Goal: Find specific page/section: Find specific page/section

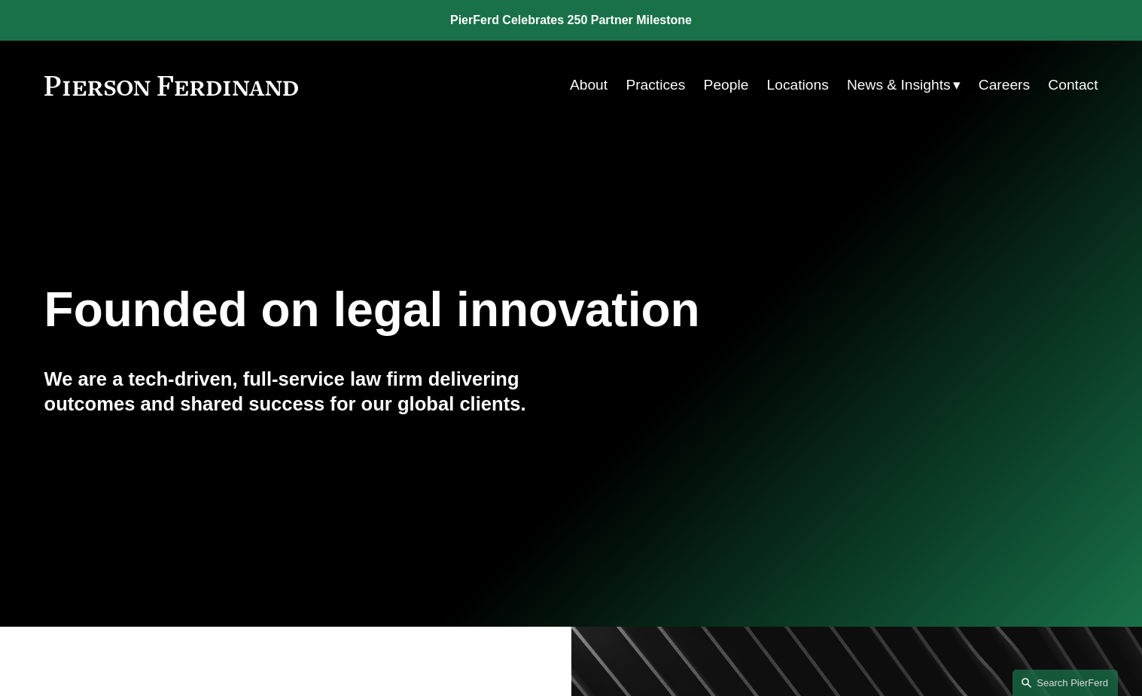
click at [786, 86] on link "Locations" at bounding box center [798, 85] width 62 height 29
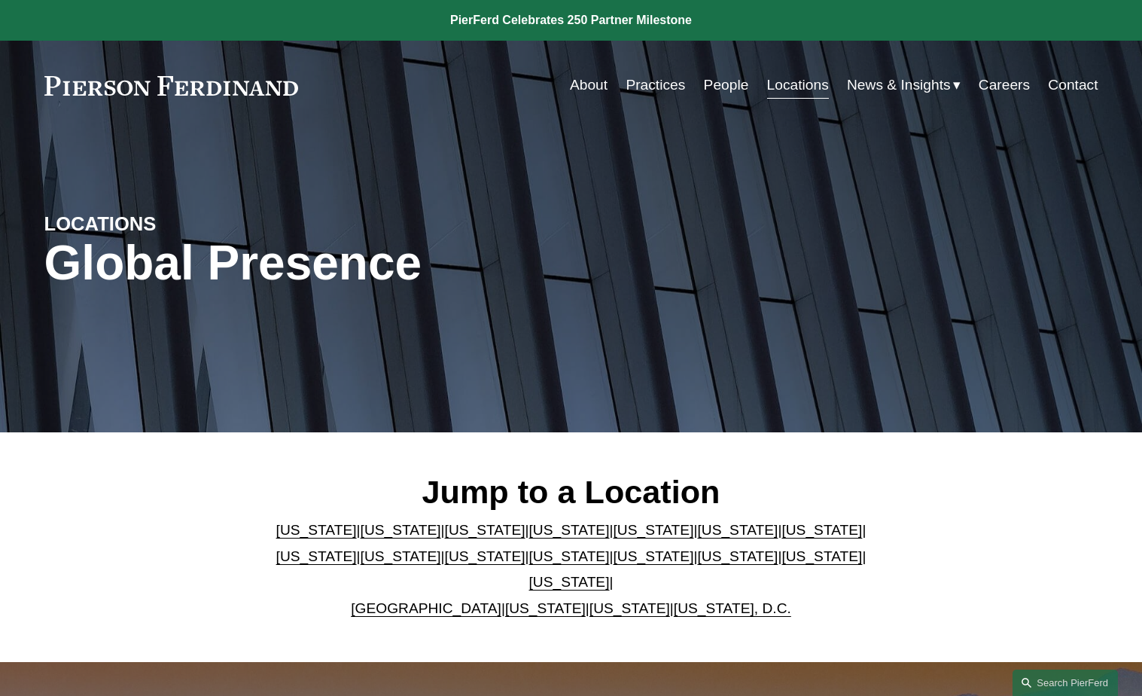
click at [782, 564] on link "Pennsylvania" at bounding box center [822, 556] width 81 height 16
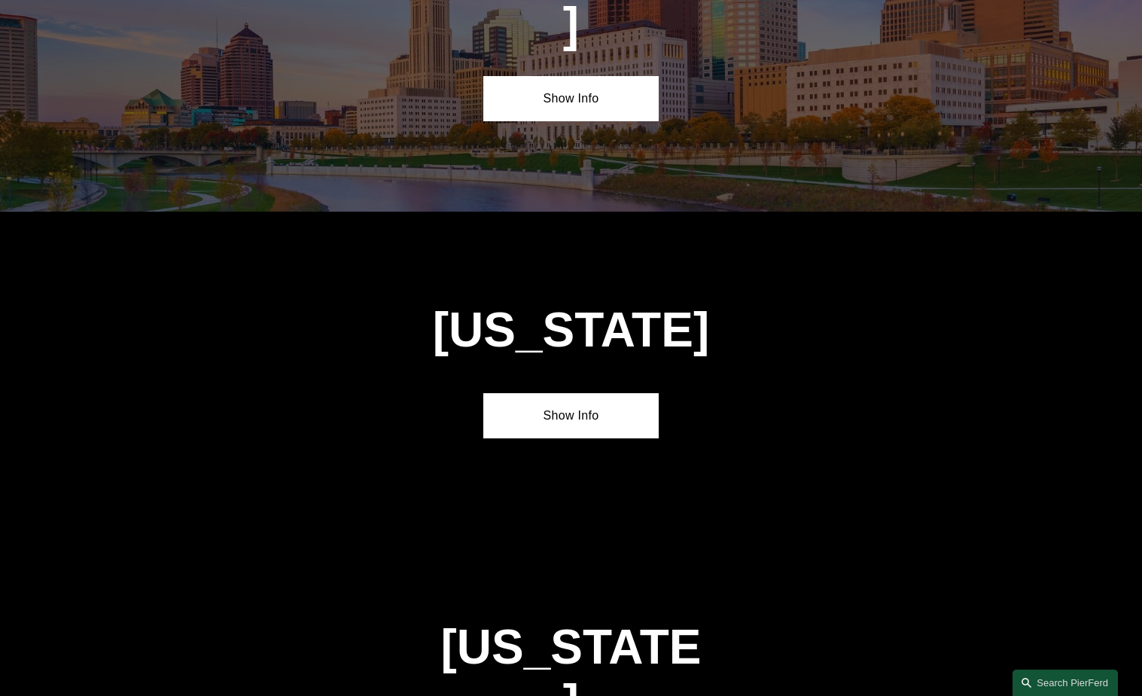
scroll to position [4787, 0]
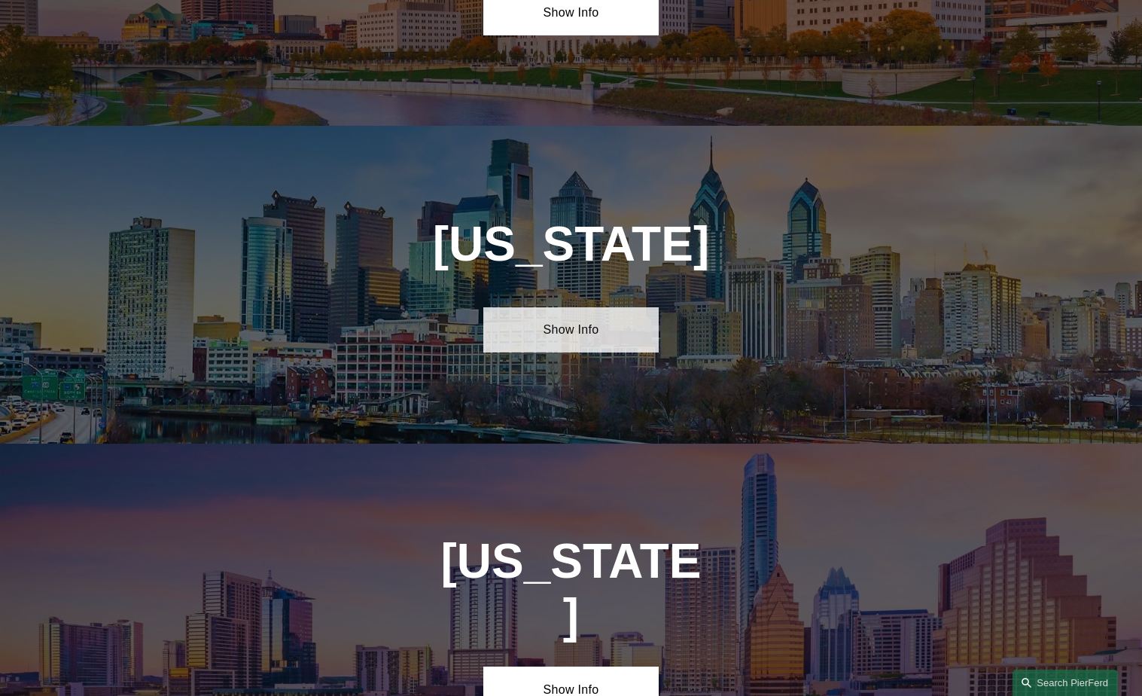
click at [591, 307] on link "Show Info" at bounding box center [570, 329] width 175 height 45
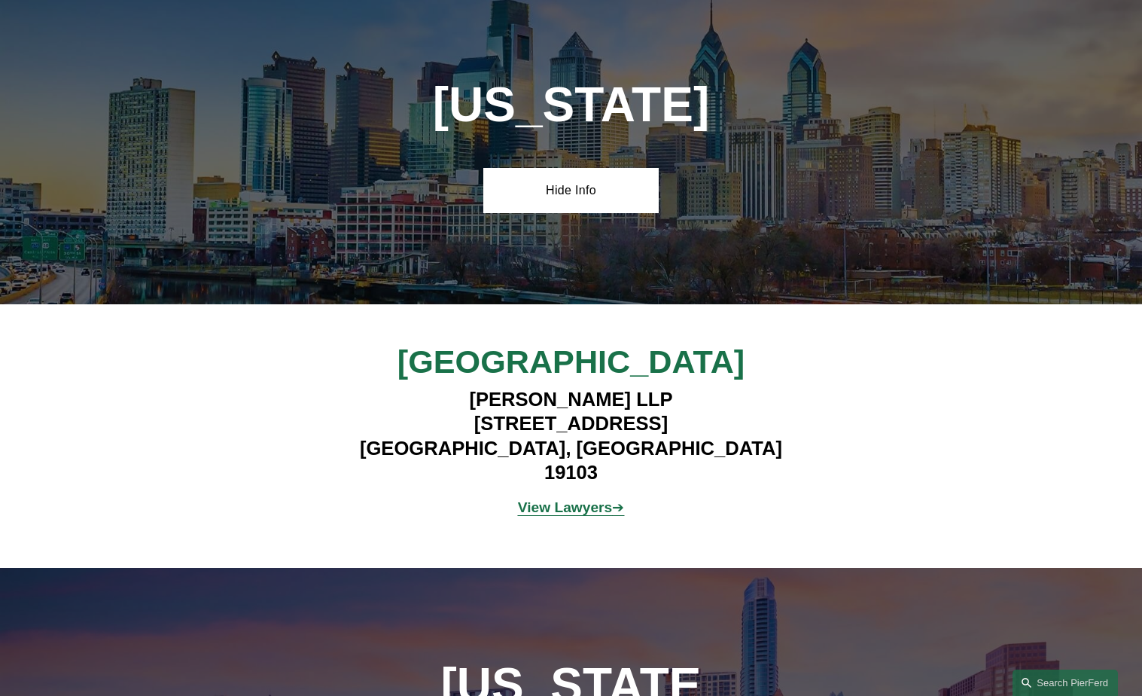
scroll to position [4938, 0]
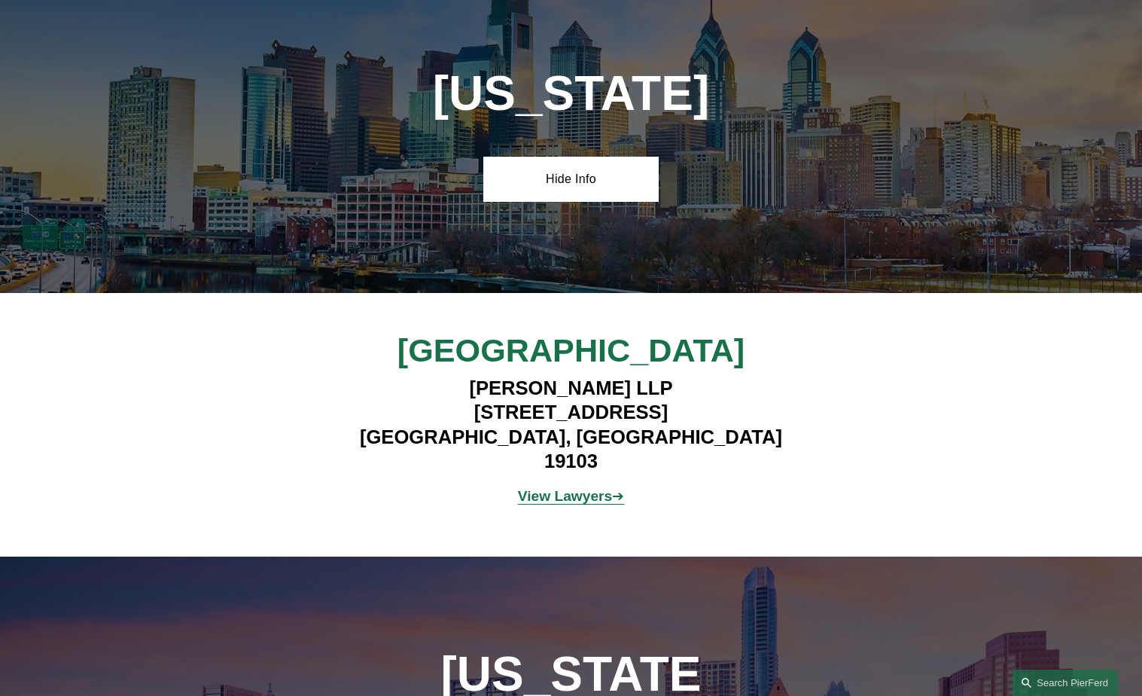
click at [547, 488] on strong "View Lawyers" at bounding box center [565, 496] width 95 height 16
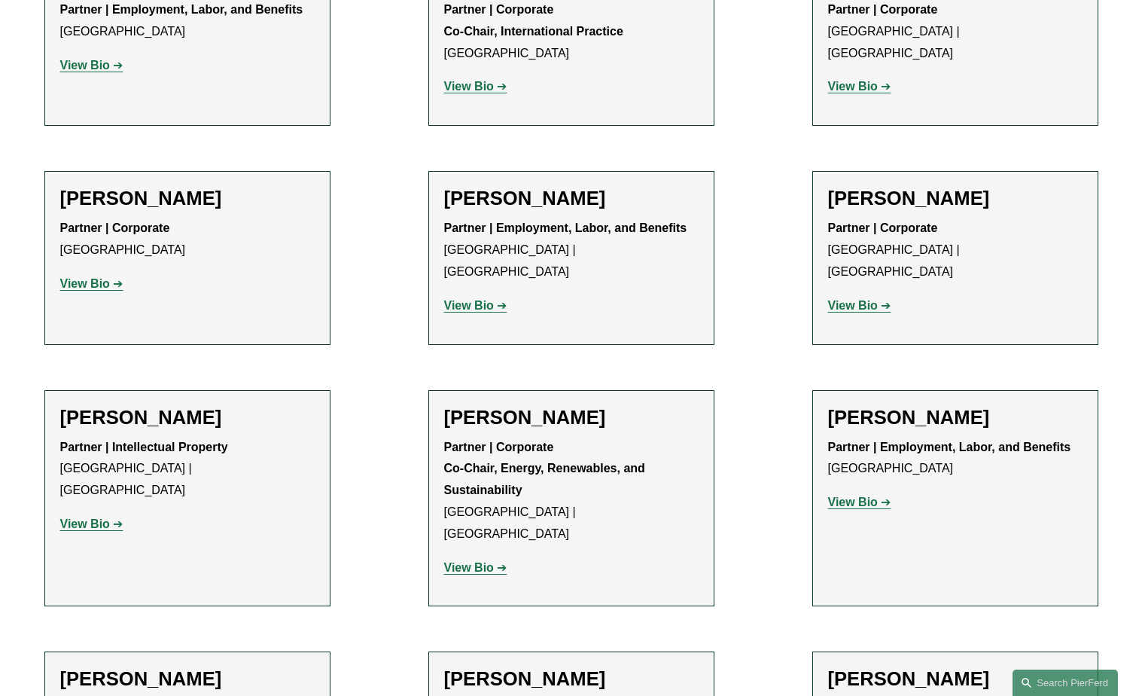
scroll to position [1883, 0]
